Goal: Transaction & Acquisition: Purchase product/service

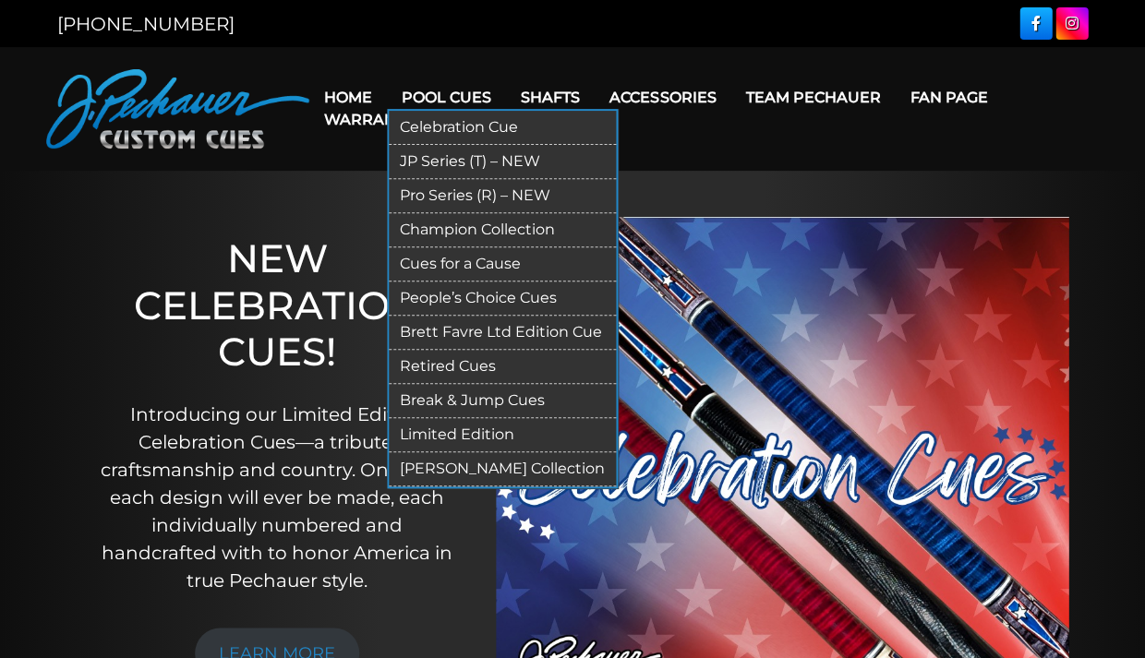
click at [472, 402] on link "Break & Jump Cues" at bounding box center [502, 401] width 227 height 34
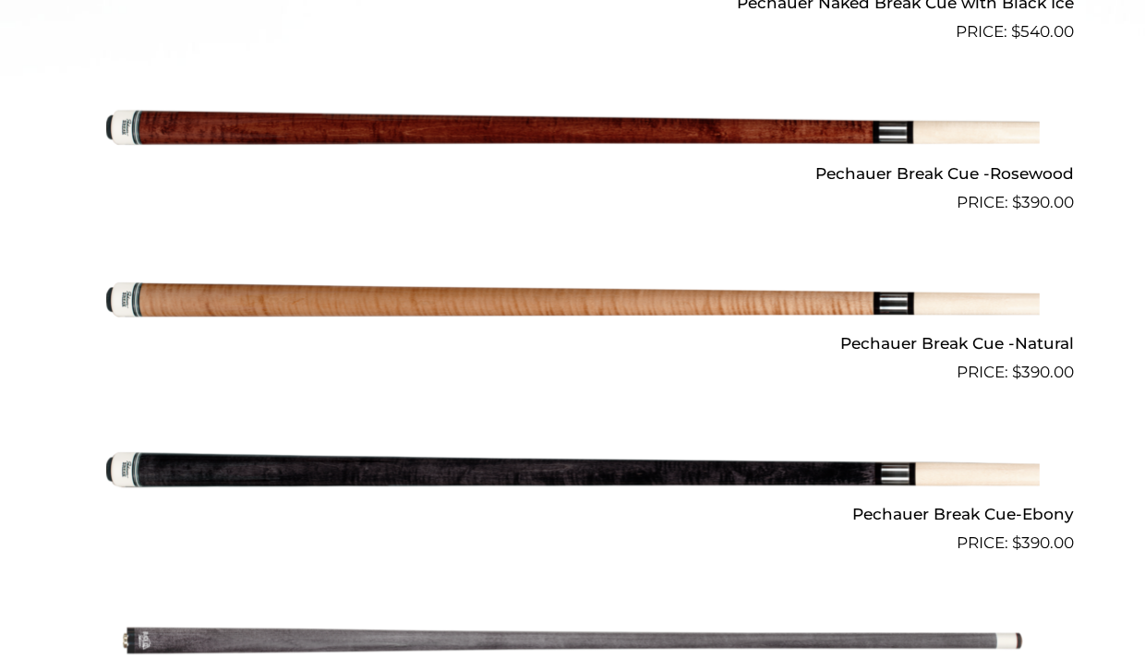
scroll to position [1140, 0]
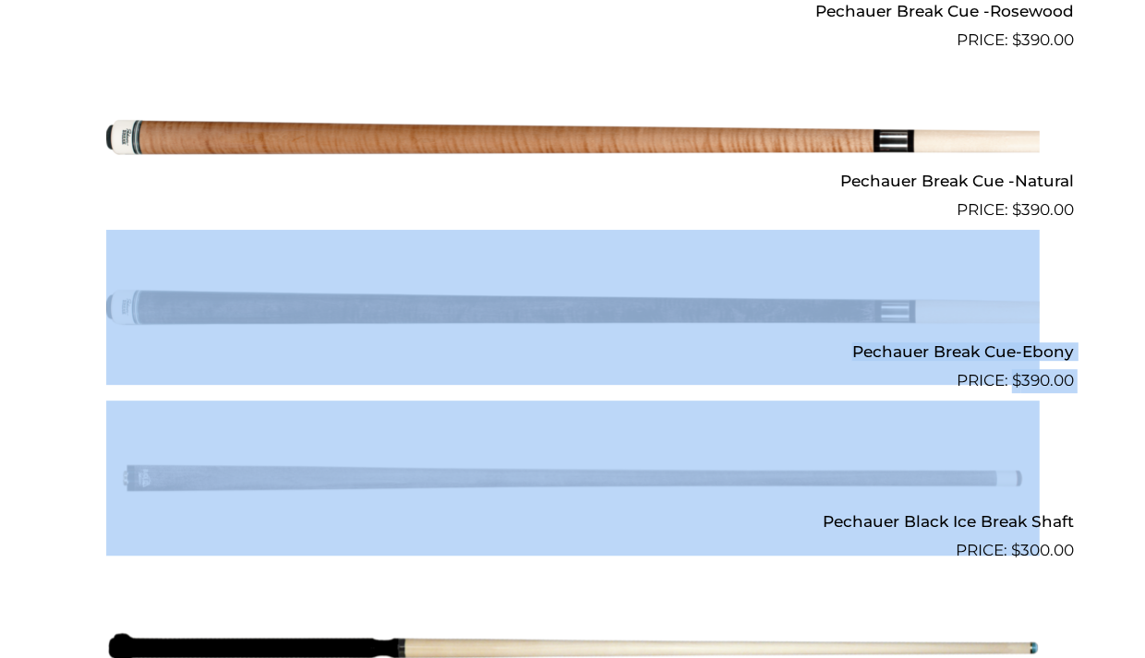
drag, startPoint x: 1140, startPoint y: 345, endPoint x: 1138, endPoint y: 447, distance: 101.6
click at [1138, 447] on main "**********" at bounding box center [572, 42] width 1145 height 2023
click at [779, 633] on img at bounding box center [572, 648] width 933 height 155
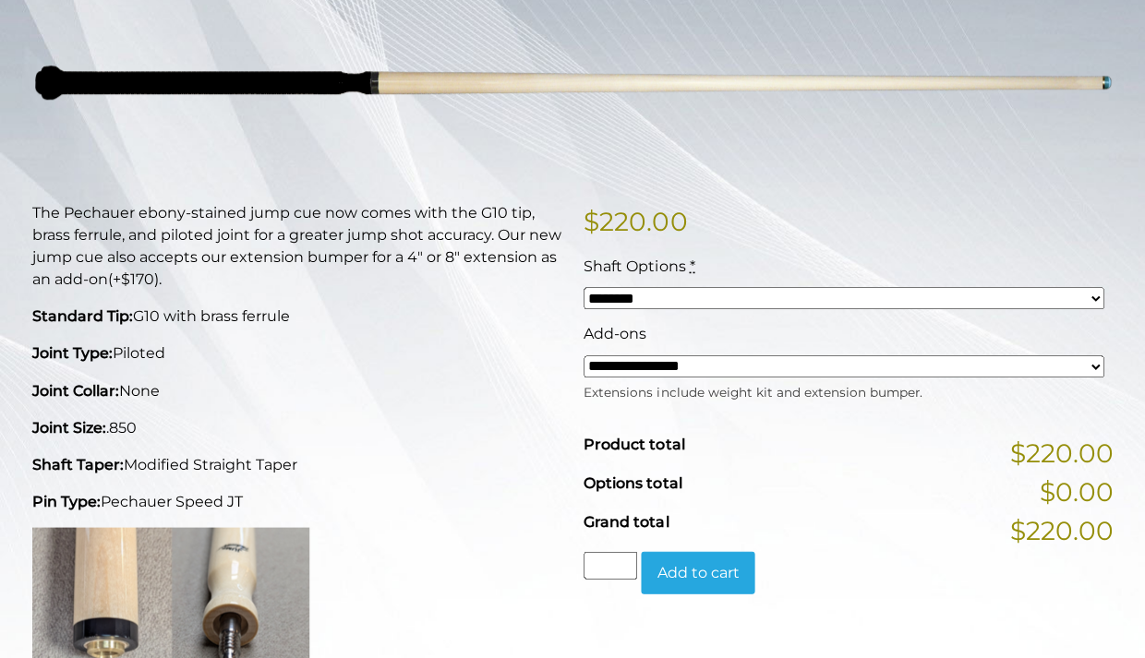
scroll to position [268, 0]
